Goal: Information Seeking & Learning: Learn about a topic

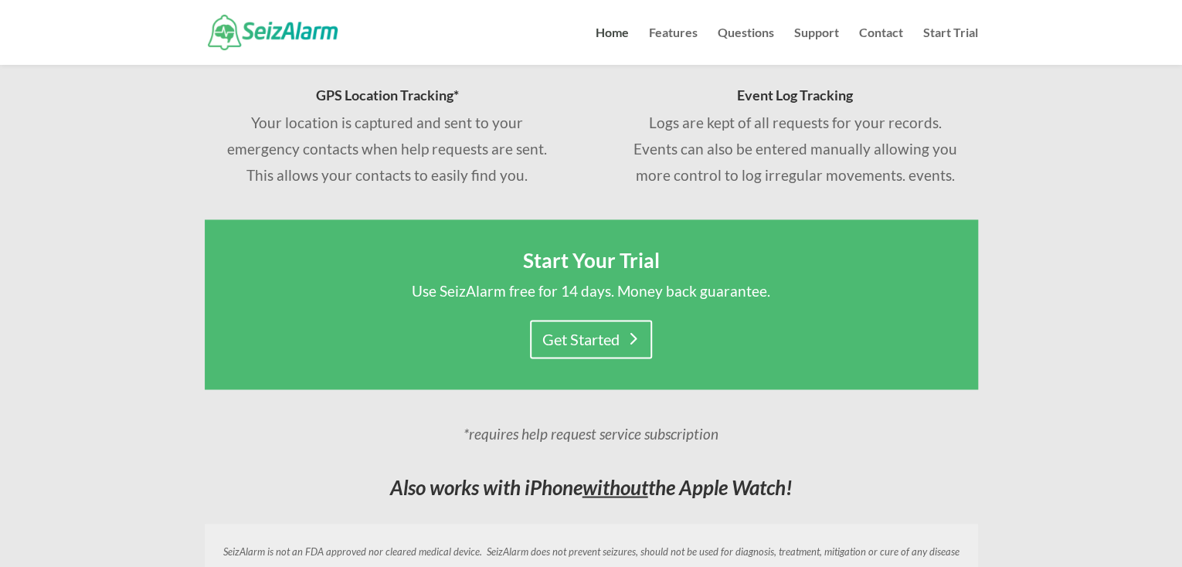
scroll to position [1076, 0]
click at [623, 33] on link "Home" at bounding box center [611, 46] width 33 height 38
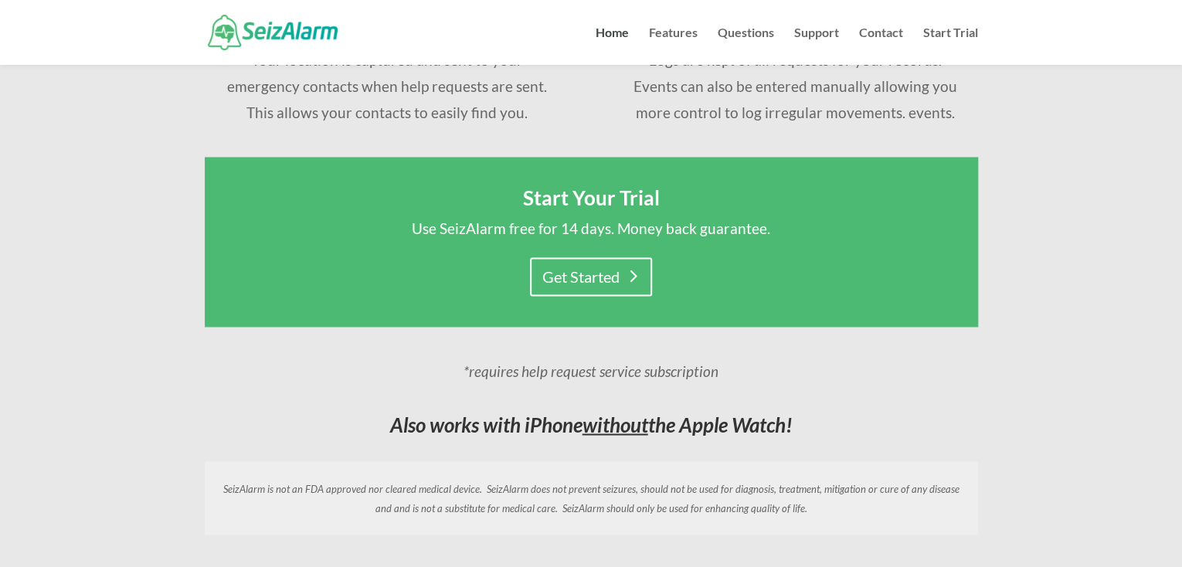
scroll to position [1138, 0]
click at [762, 29] on link "Questions" at bounding box center [745, 46] width 56 height 38
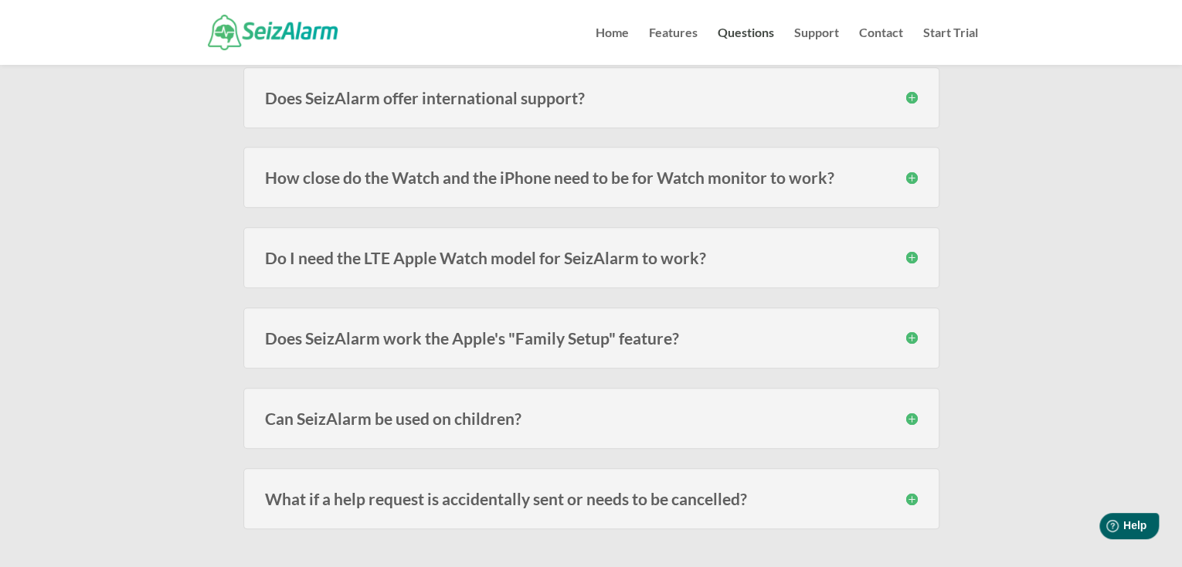
scroll to position [478, 0]
click at [475, 419] on h3 "Can SeizAlarm be used on children?" at bounding box center [591, 417] width 653 height 16
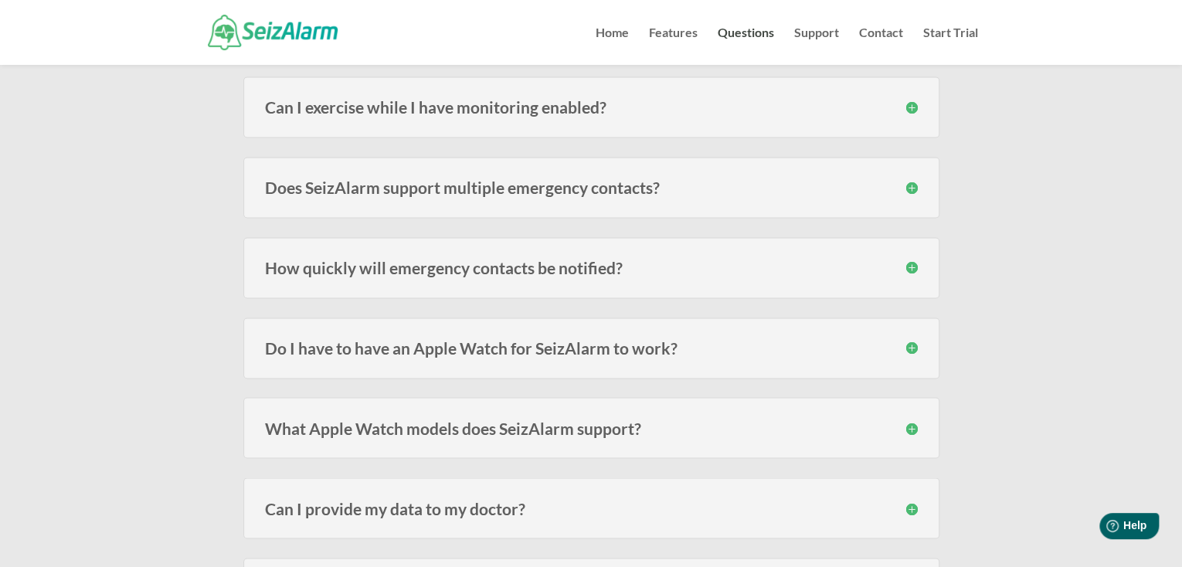
scroll to position [1069, 0]
